Goal: Task Accomplishment & Management: Use online tool/utility

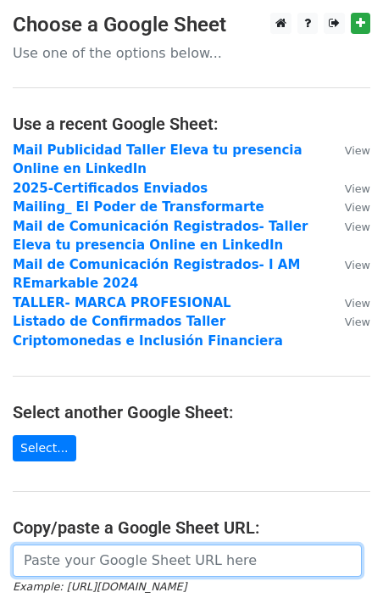
click at [48, 554] on input "url" at bounding box center [187, 560] width 349 height 32
paste input "[URL][DOMAIN_NAME]"
type input "[URL][DOMAIN_NAME]"
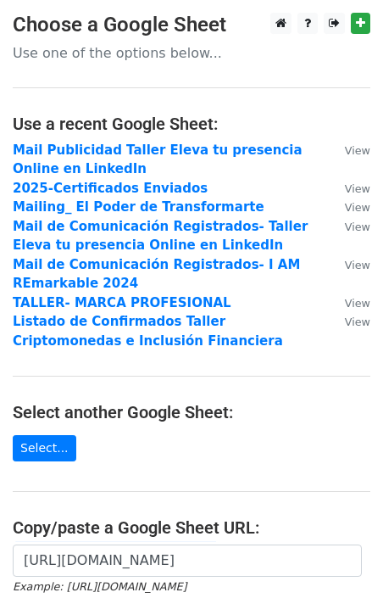
scroll to position [0, 0]
click at [322, 464] on main "Choose a Google Sheet Use one of the options below... Use a recent Google Sheet…" at bounding box center [191, 371] width 383 height 717
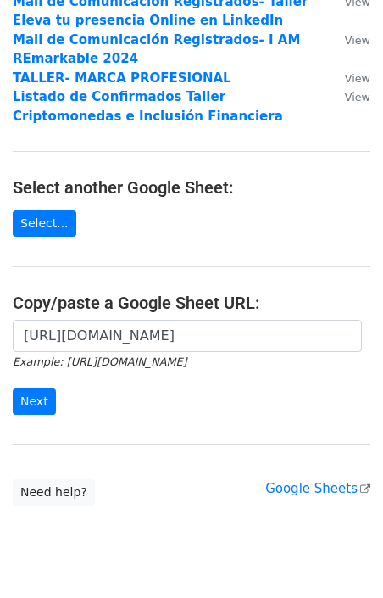
scroll to position [226, 0]
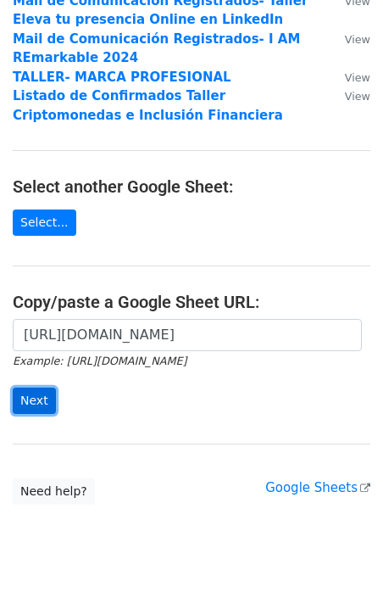
click at [42, 406] on input "Next" at bounding box center [34, 400] width 43 height 26
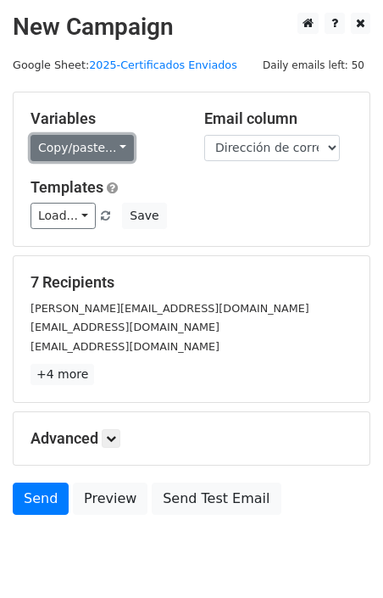
click at [96, 152] on link "Copy/paste..." at bounding box center [82, 148] width 103 height 26
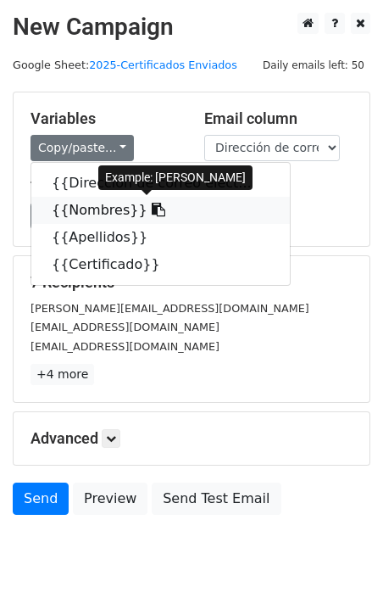
click at [126, 201] on link "{{Nombres}}" at bounding box center [160, 210] width 259 height 27
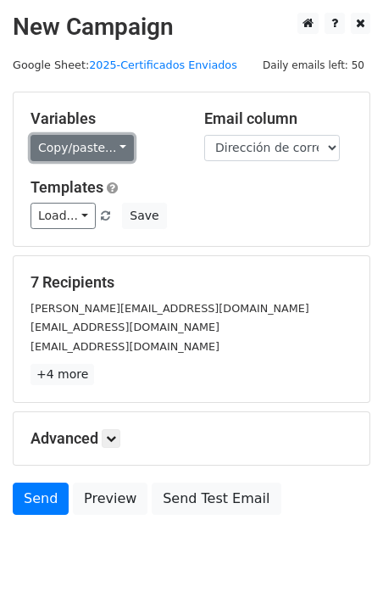
click at [120, 140] on link "Copy/paste..." at bounding box center [82, 148] width 103 height 26
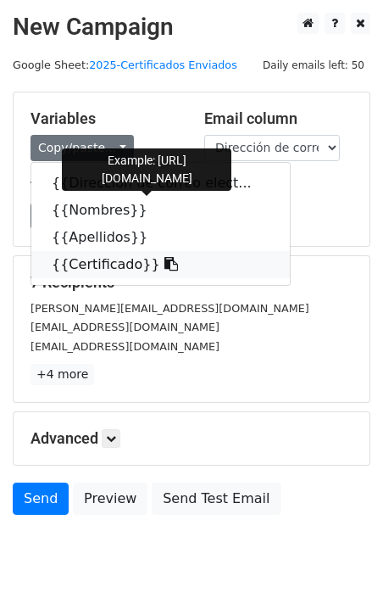
click at [164, 259] on icon at bounding box center [171, 264] width 14 height 14
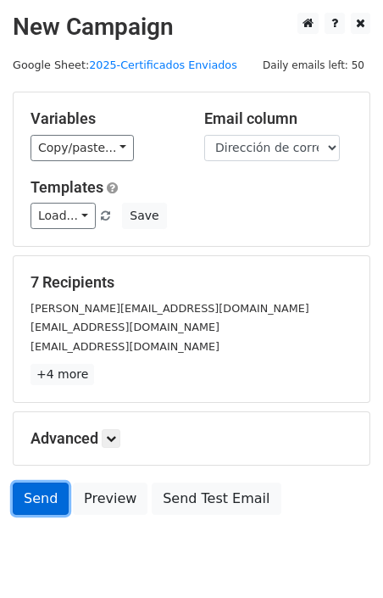
click at [39, 499] on link "Send" at bounding box center [41, 498] width 56 height 32
